Goal: Navigation & Orientation: Find specific page/section

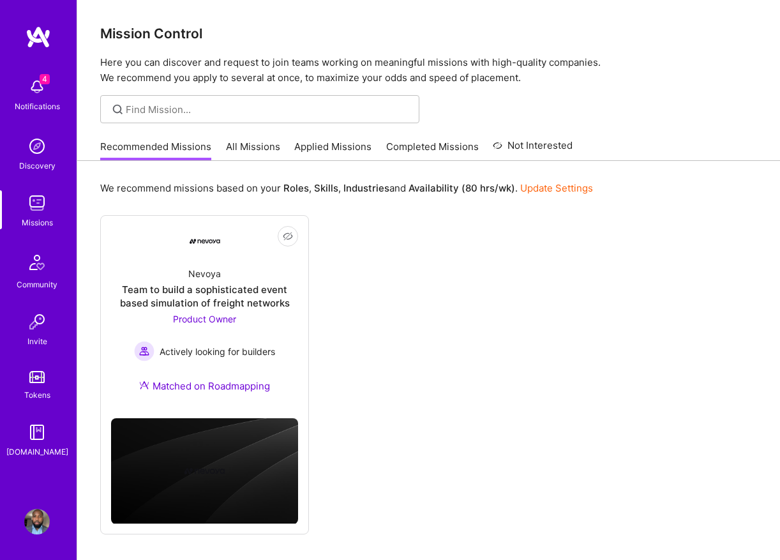
click at [264, 140] on link "All Missions" at bounding box center [253, 150] width 54 height 21
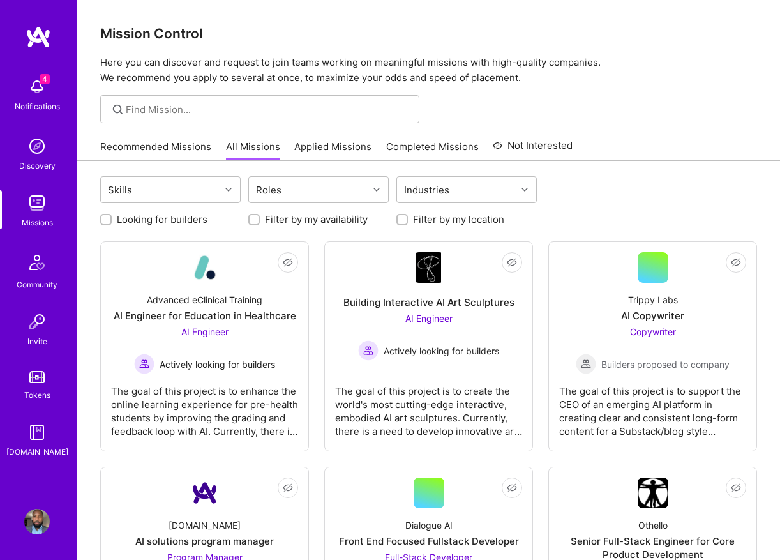
click at [331, 151] on link "Applied Missions" at bounding box center [332, 150] width 77 height 21
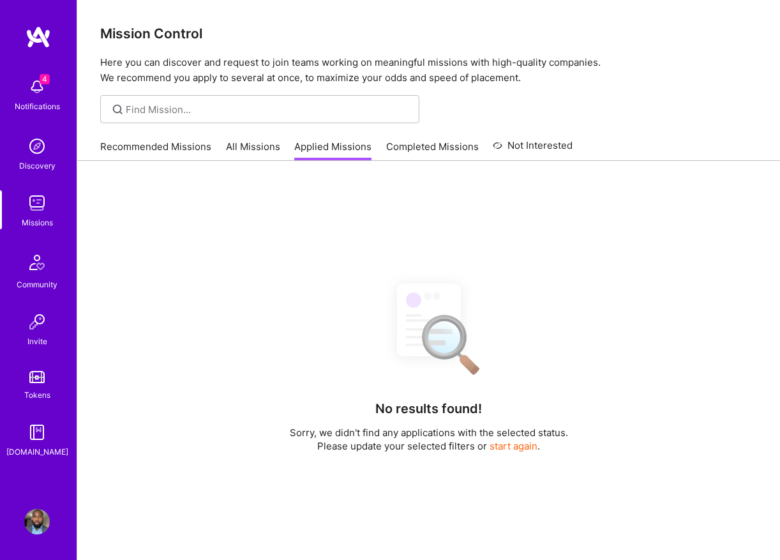
click at [261, 135] on div "Recommended Missions All Missions Applied Missions Completed Missions Not Inter…" at bounding box center [336, 146] width 473 height 27
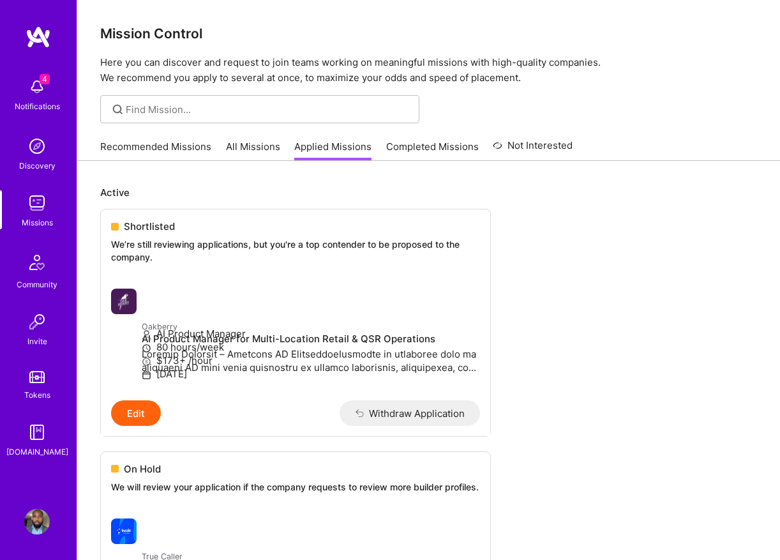
click at [266, 140] on link "All Missions" at bounding box center [253, 150] width 54 height 21
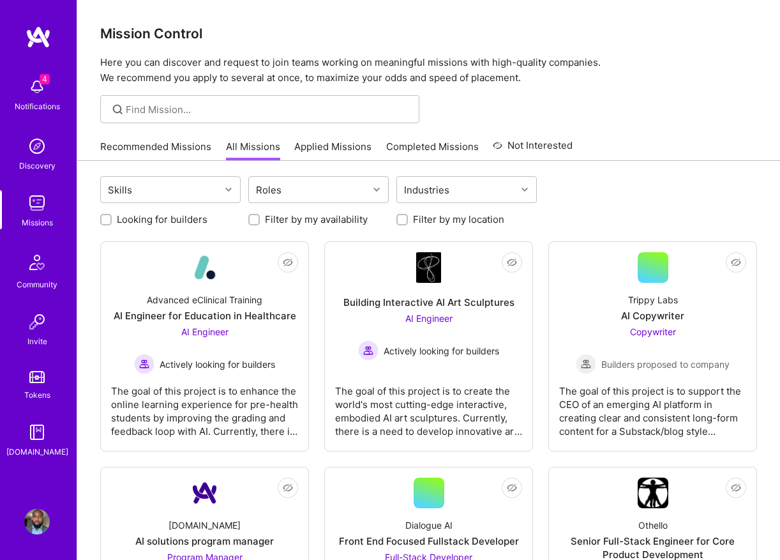
click at [30, 145] on img at bounding box center [37, 146] width 26 height 26
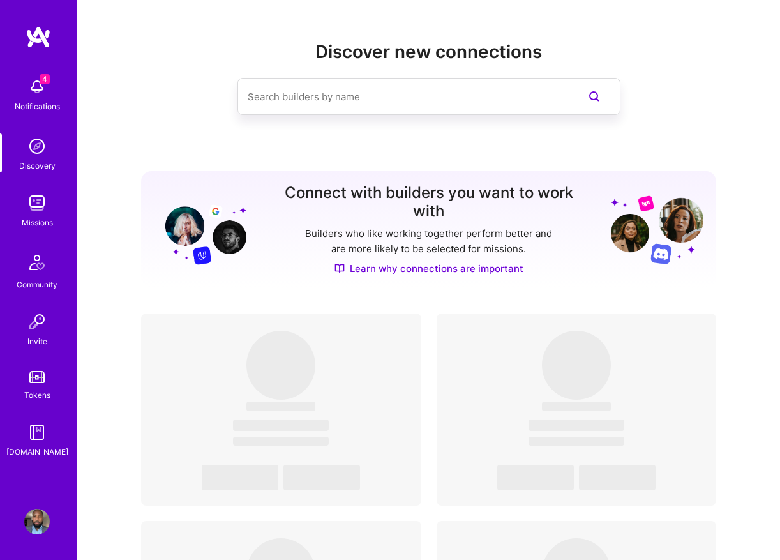
click at [41, 334] on img at bounding box center [37, 322] width 26 height 26
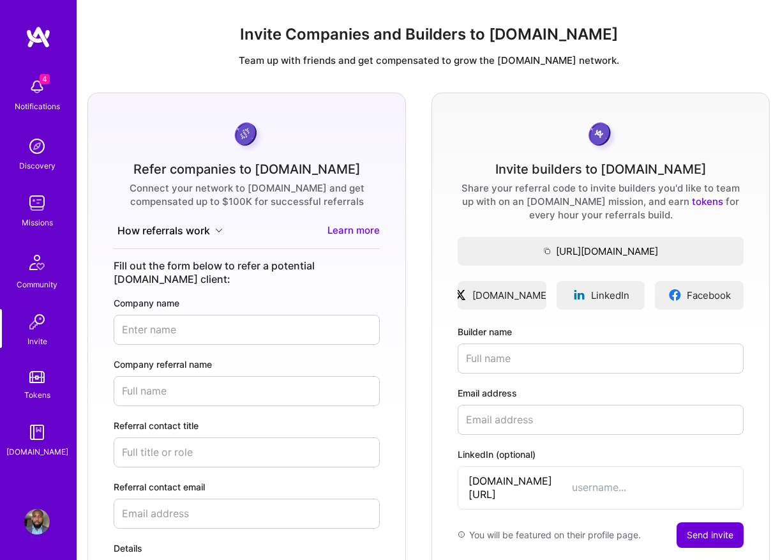
click at [26, 276] on img at bounding box center [37, 262] width 31 height 31
